Goal: Task Accomplishment & Management: Manage account settings

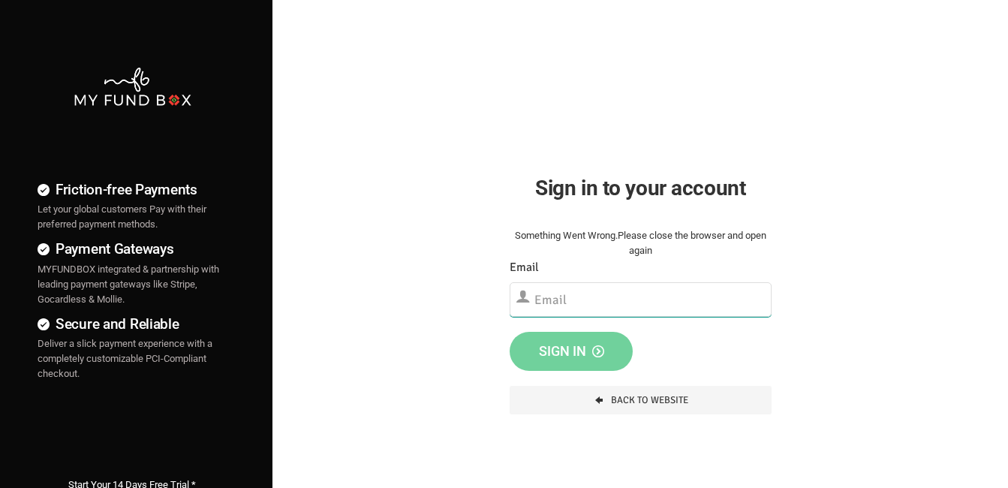
type input "[PERSON_NAME][EMAIL_ADDRESS][PERSON_NAME][DOMAIN_NAME]"
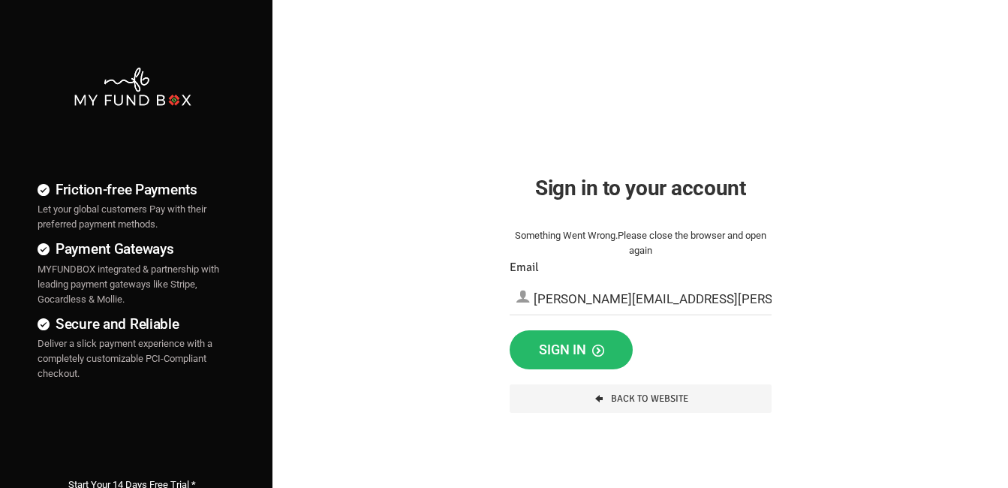
click at [453, 303] on div "Friction-free Payments Let your global customers Pay with their preferred payme…" at bounding box center [503, 384] width 1023 height 769
